Goal: Task Accomplishment & Management: Use online tool/utility

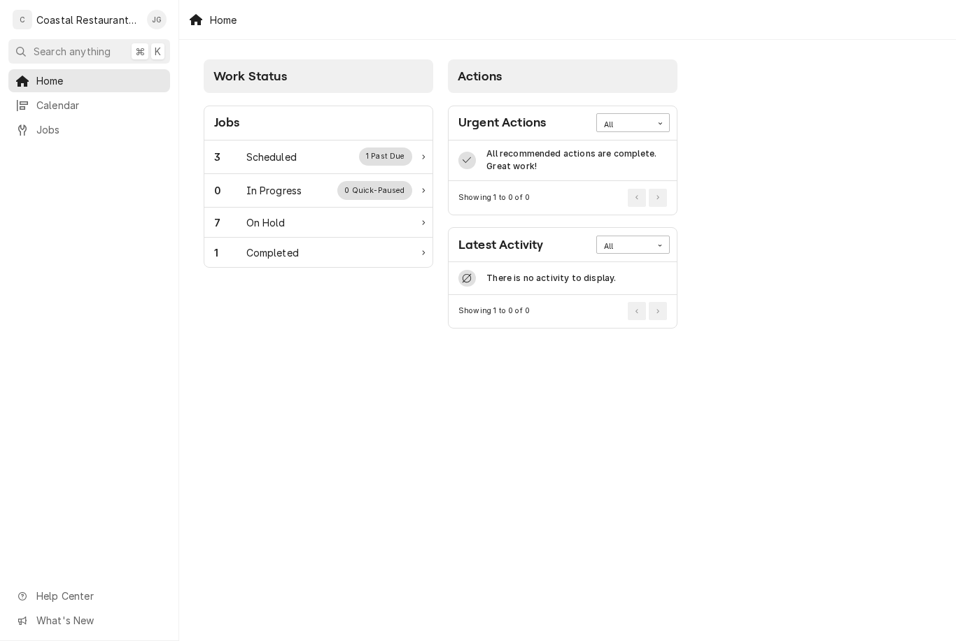
click at [311, 174] on div "0 In Progress 0 Quick-Paused" at bounding box center [318, 191] width 228 height 34
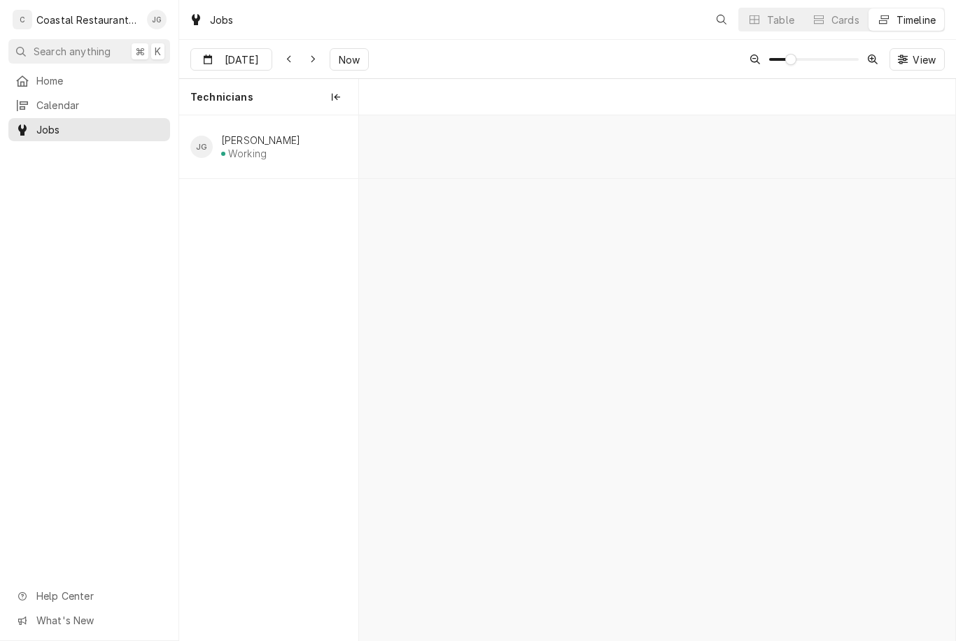
scroll to position [0, 11811]
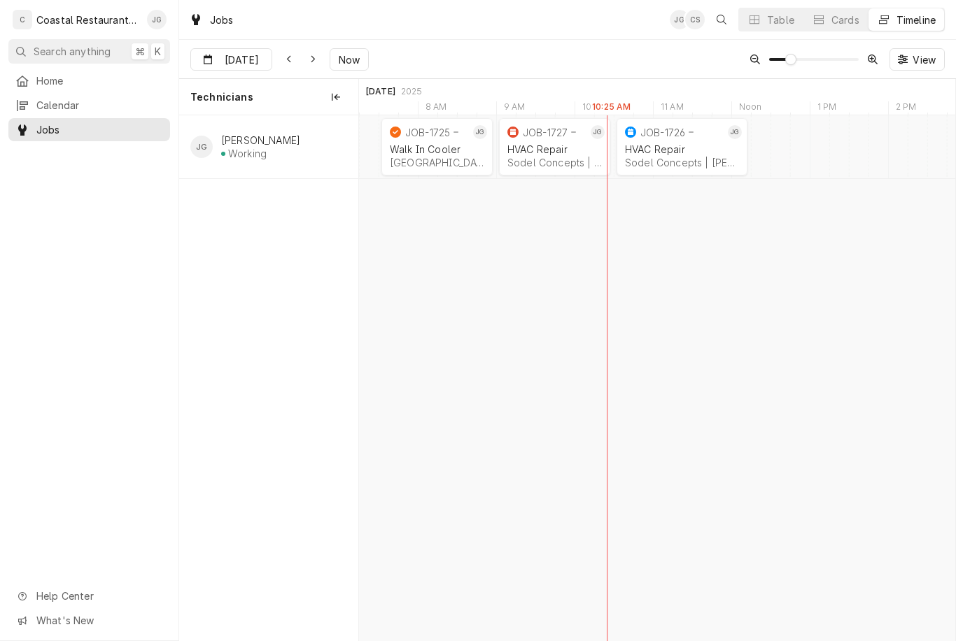
click at [90, 80] on span "Home" at bounding box center [99, 80] width 127 height 15
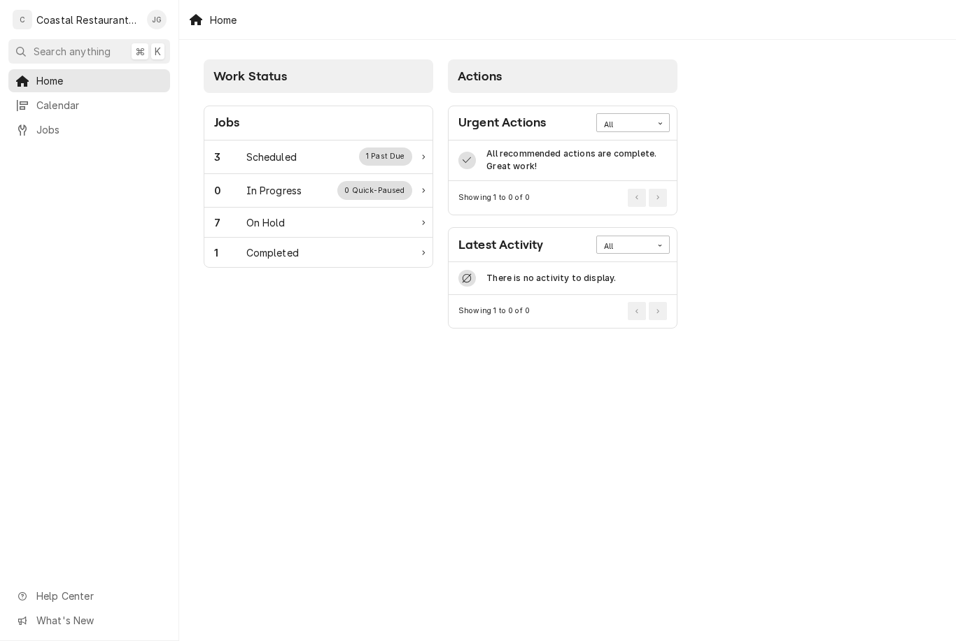
click at [308, 149] on div "3 Scheduled 1 Past Due" at bounding box center [313, 157] width 198 height 18
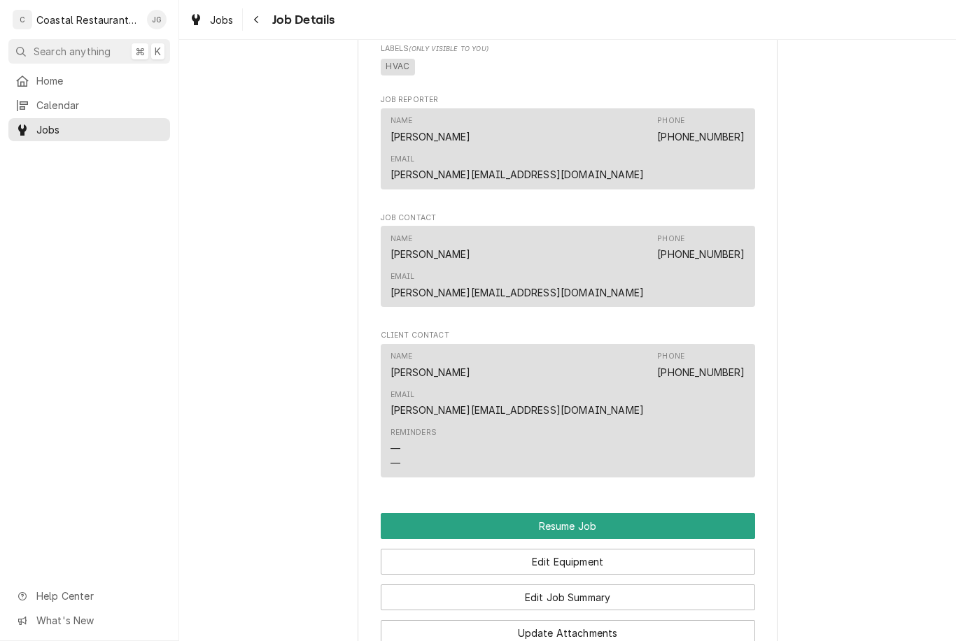
scroll to position [1026, 0]
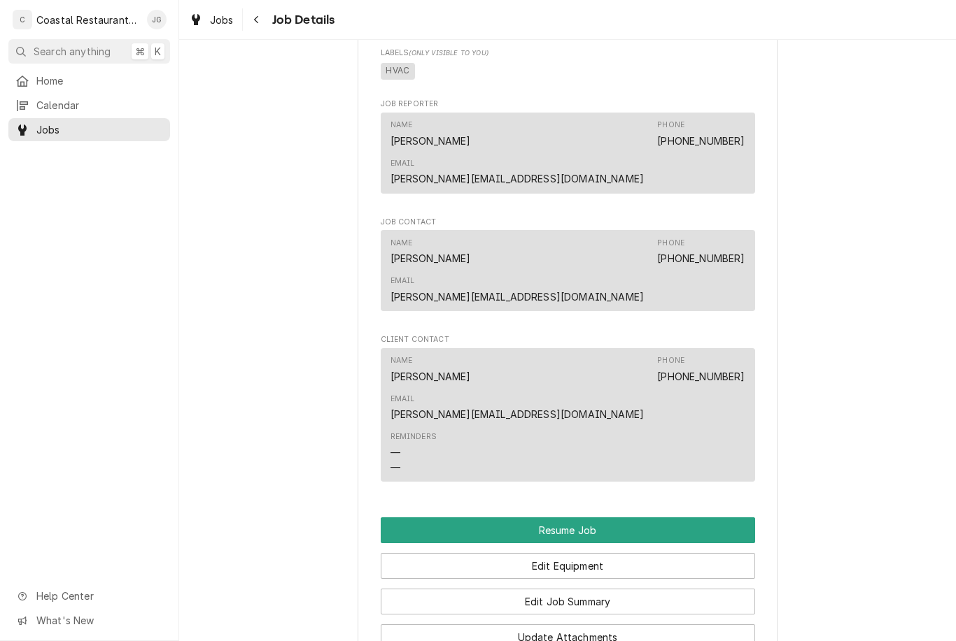
click at [651, 518] on button "Resume Job" at bounding box center [568, 531] width 374 height 26
